Goal: Information Seeking & Learning: Learn about a topic

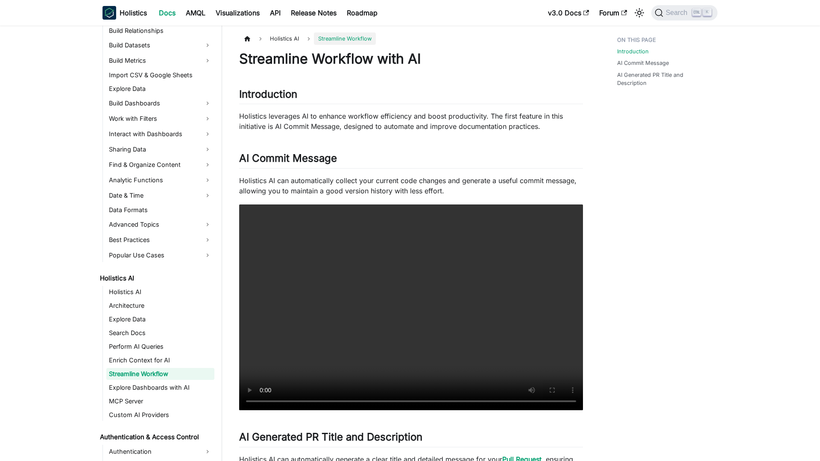
scroll to position [200, 0]
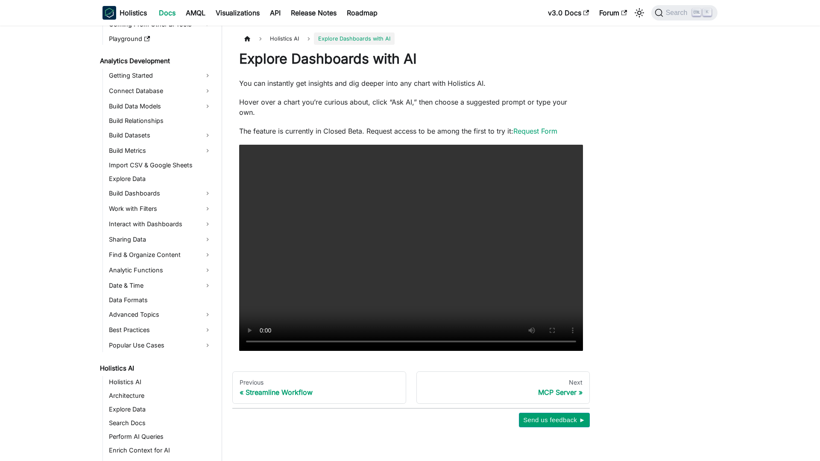
scroll to position [214, 0]
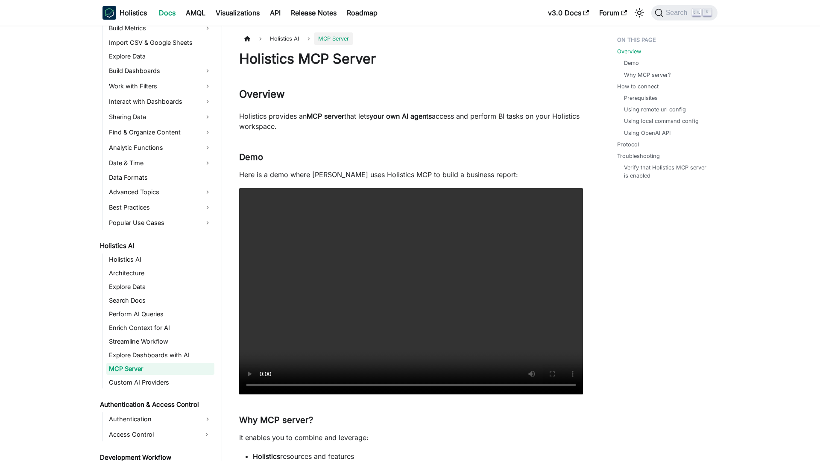
scroll to position [227, 0]
